Goal: Find specific page/section: Find specific page/section

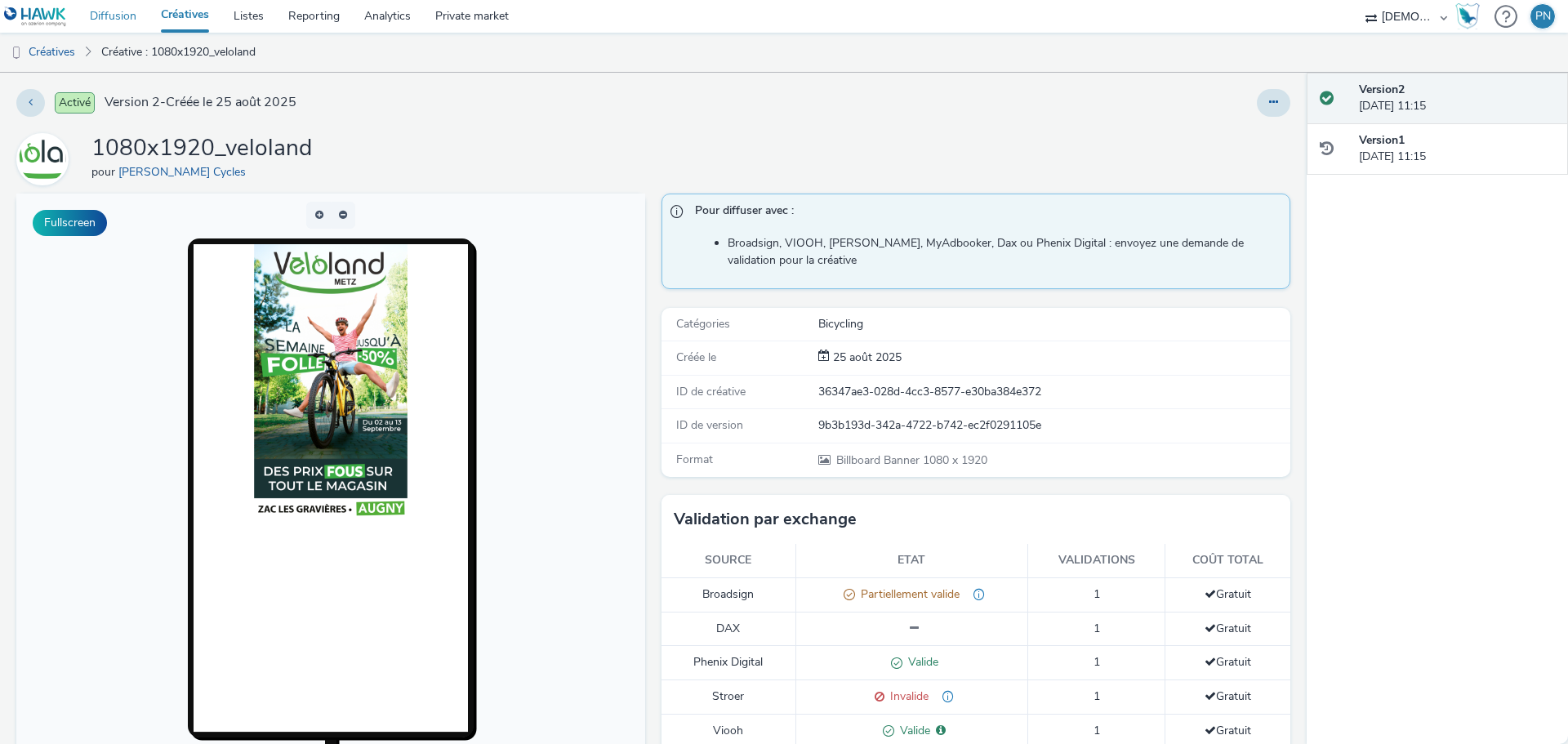
click at [127, 23] on link "Diffusion" at bounding box center [113, 16] width 71 height 33
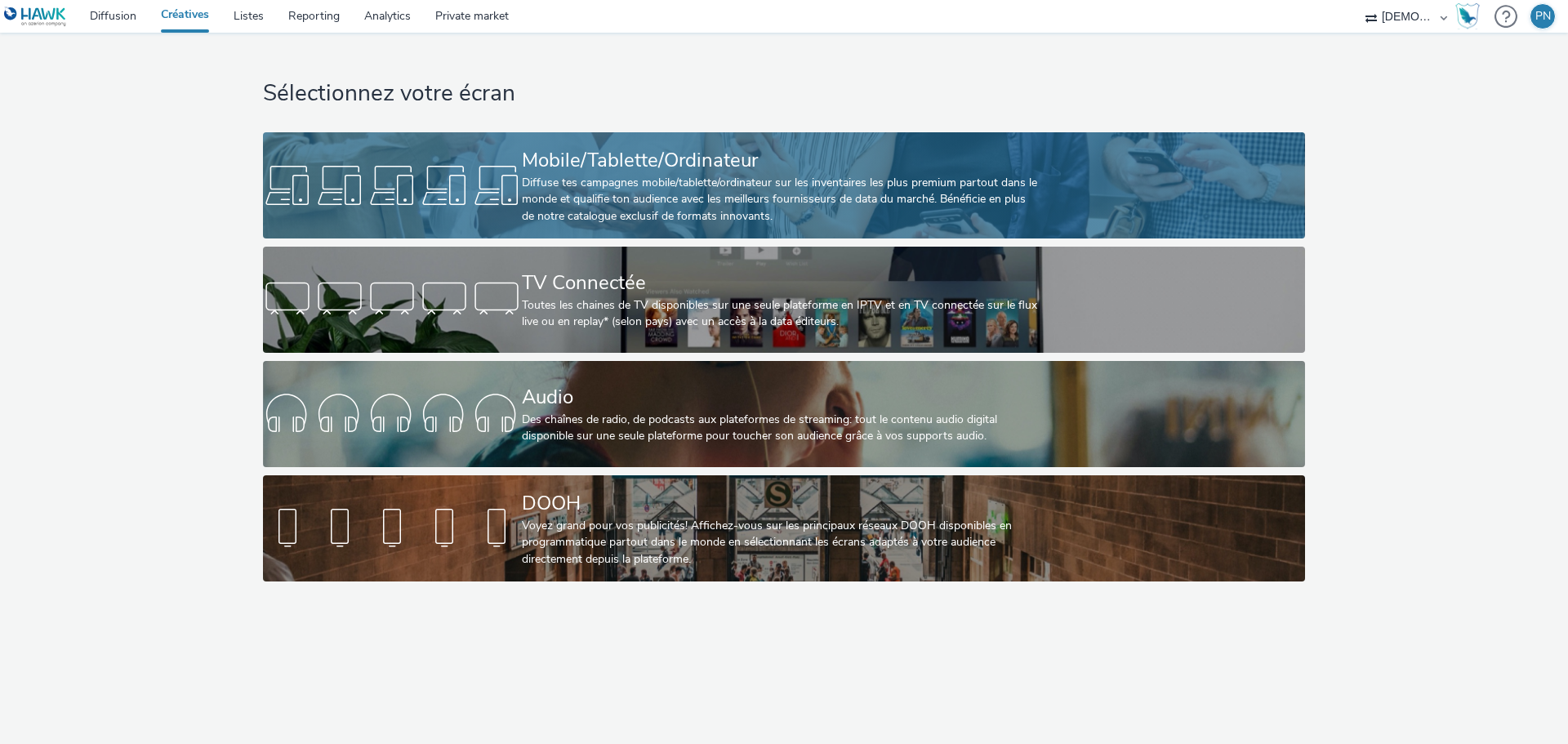
click at [685, 163] on div "Mobile/Tablette/Ordinateur" at bounding box center [781, 160] width 518 height 29
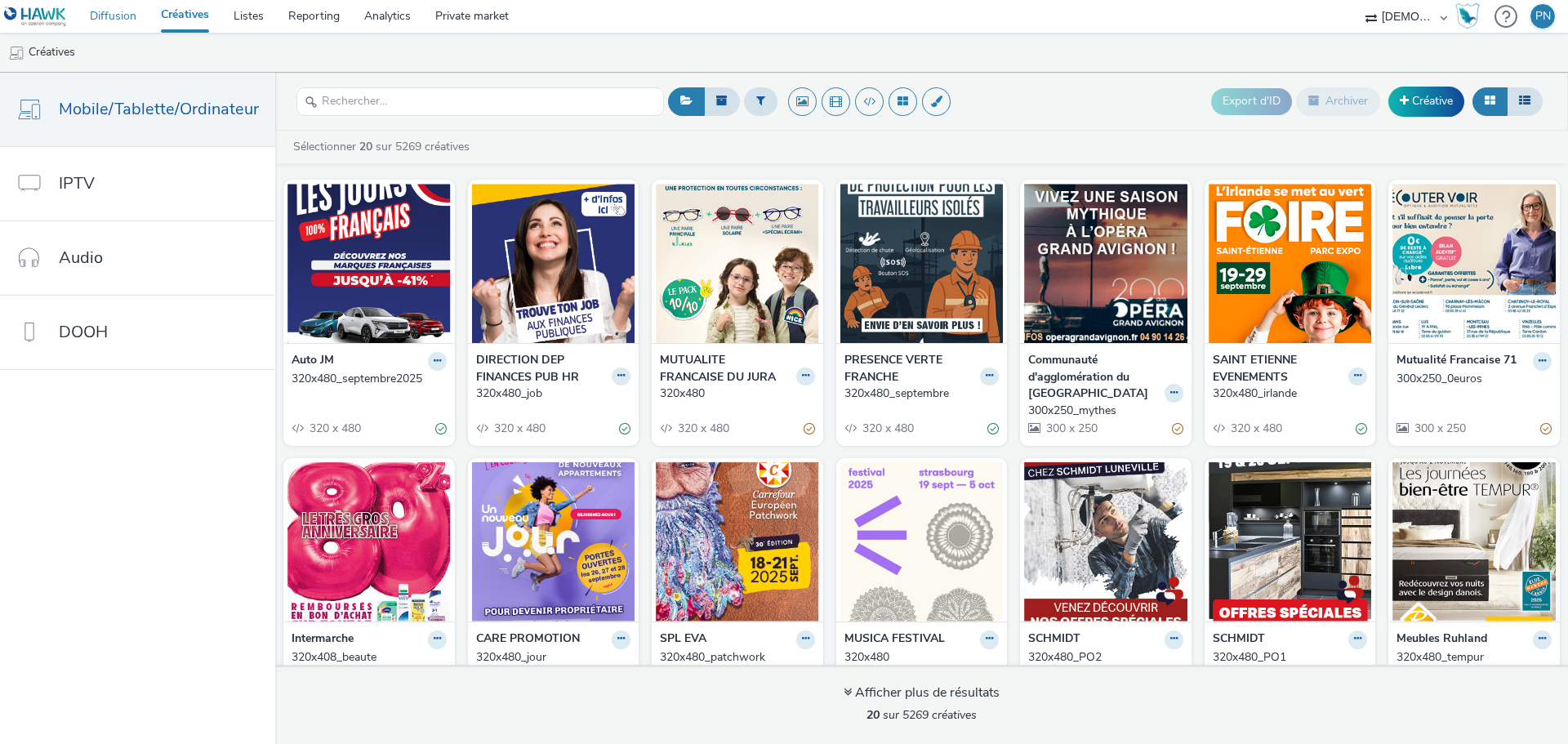
click at [106, 11] on link "Diffusion" at bounding box center [113, 16] width 71 height 33
